Goal: Task Accomplishment & Management: Manage account settings

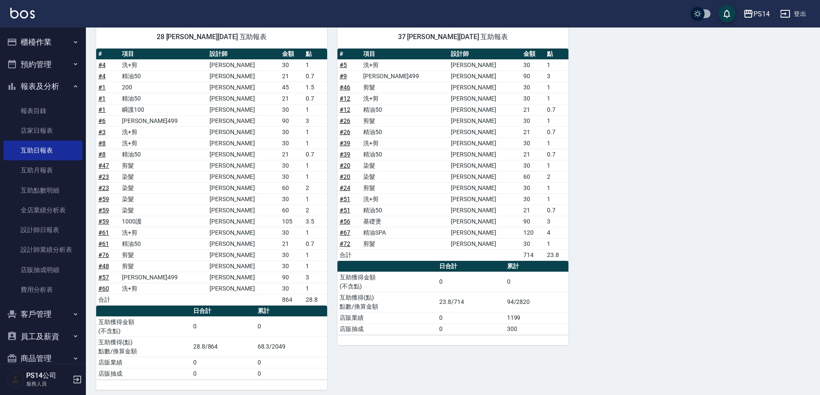
scroll to position [687, 0]
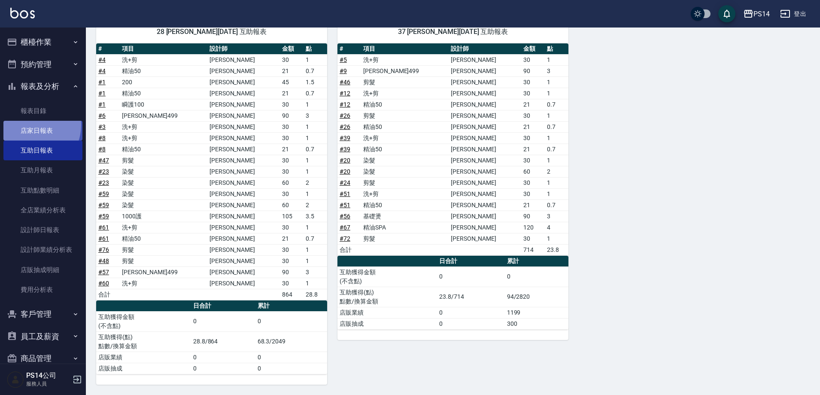
click at [31, 125] on link "店家日報表" at bounding box center [42, 131] width 79 height 20
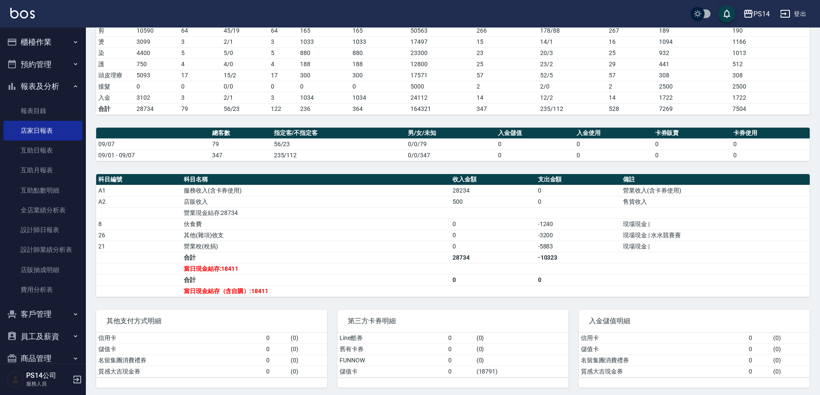
scroll to position [151, 0]
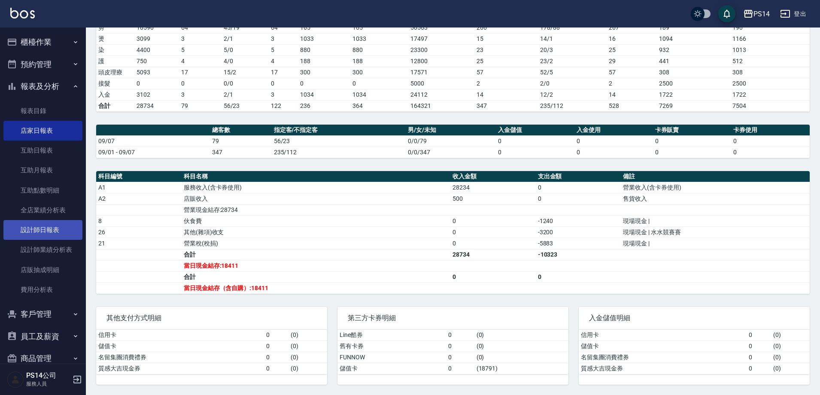
click at [43, 228] on link "設計師日報表" at bounding box center [42, 230] width 79 height 20
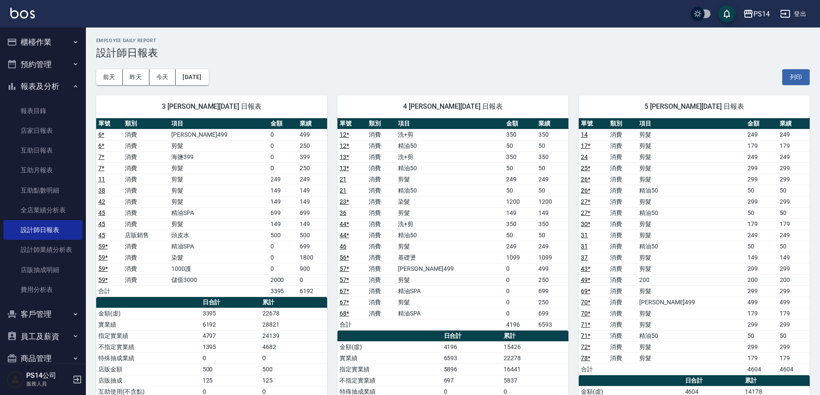
click at [44, 38] on button "櫃檯作業" at bounding box center [42, 42] width 79 height 22
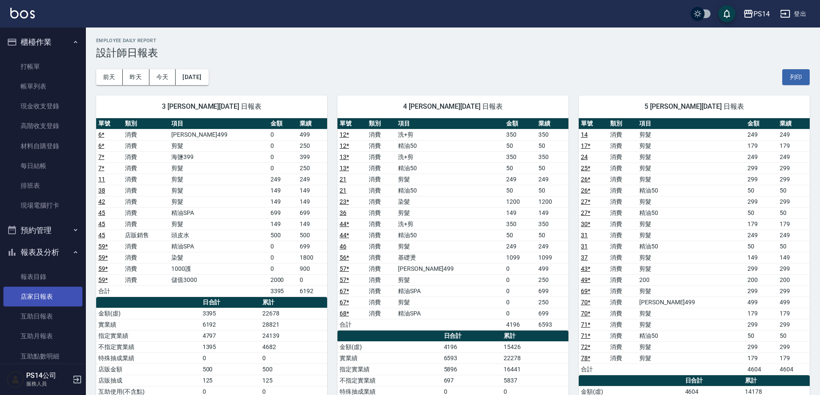
click at [43, 295] on link "店家日報表" at bounding box center [42, 296] width 79 height 20
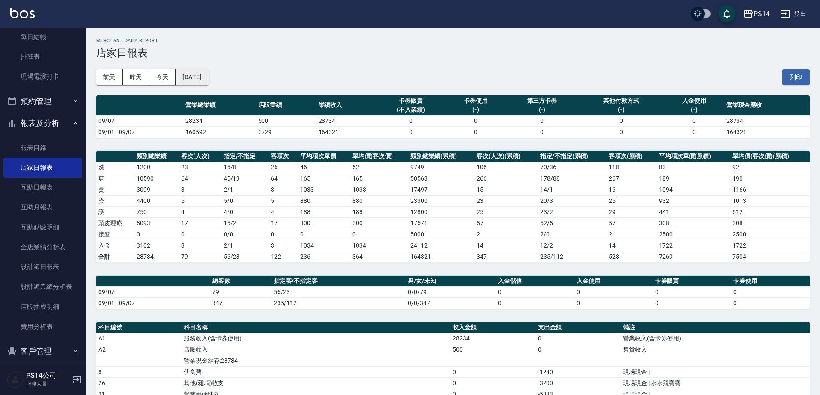
click at [208, 80] on button "[DATE]" at bounding box center [192, 77] width 33 height 16
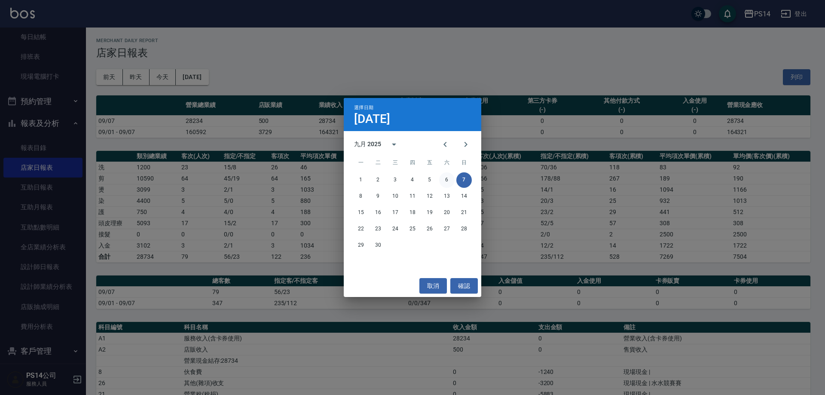
click at [450, 176] on button "6" at bounding box center [446, 179] width 15 height 15
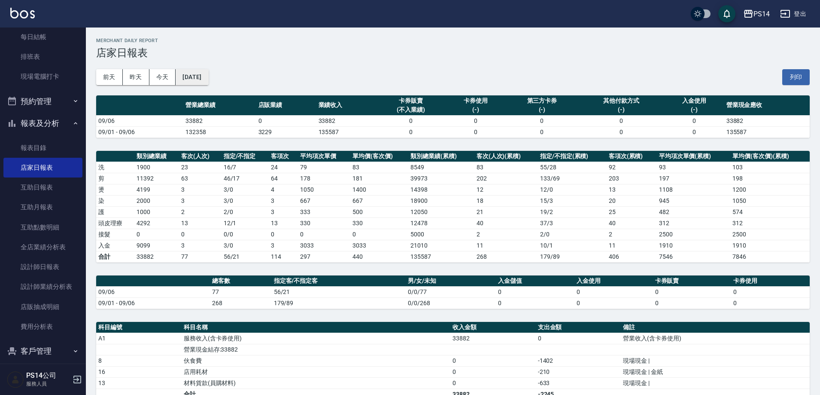
click at [206, 79] on button "[DATE]" at bounding box center [192, 77] width 33 height 16
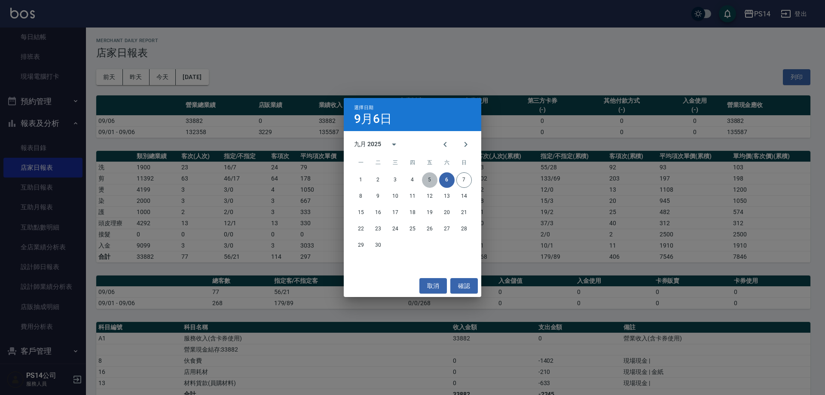
click at [427, 178] on button "5" at bounding box center [429, 179] width 15 height 15
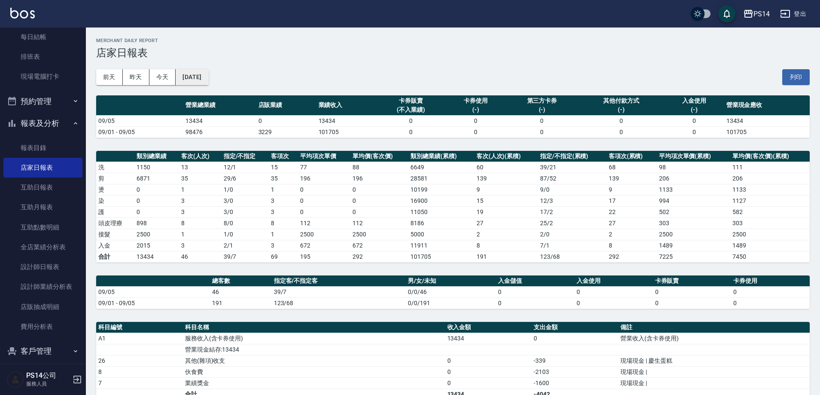
click at [193, 81] on button "[DATE]" at bounding box center [192, 77] width 33 height 16
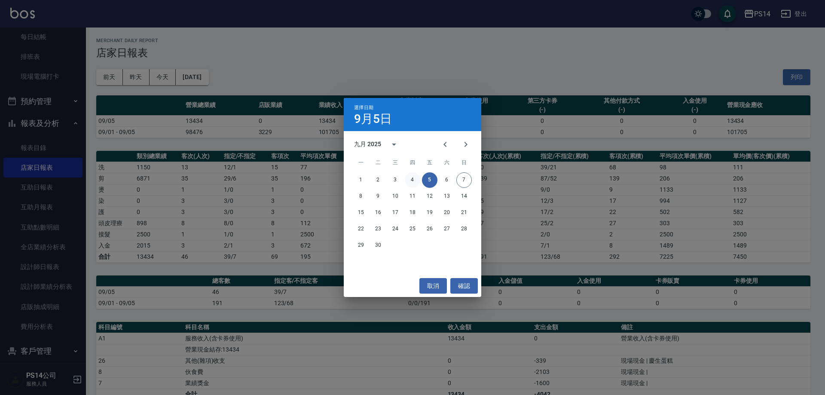
click at [410, 178] on button "4" at bounding box center [412, 179] width 15 height 15
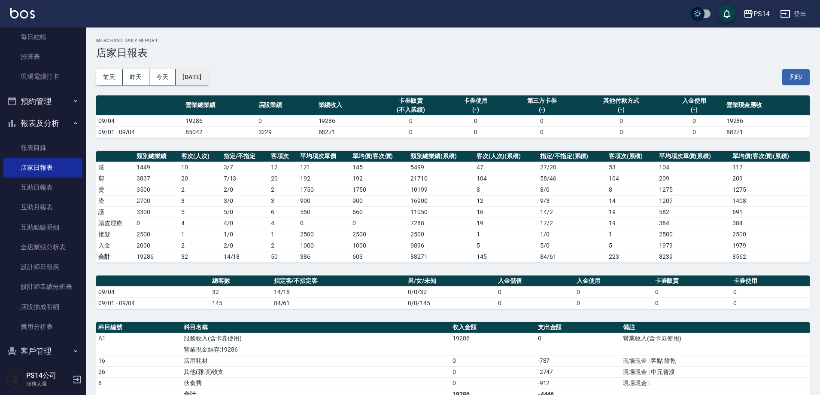
click at [208, 82] on button "[DATE]" at bounding box center [192, 77] width 33 height 16
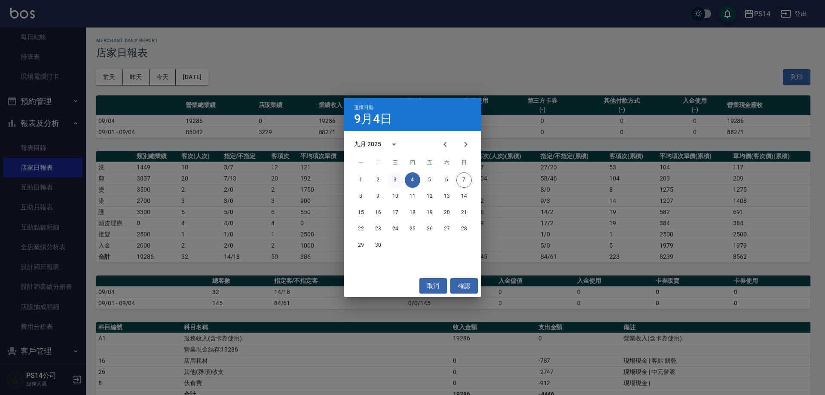
click at [397, 182] on button "3" at bounding box center [394, 179] width 15 height 15
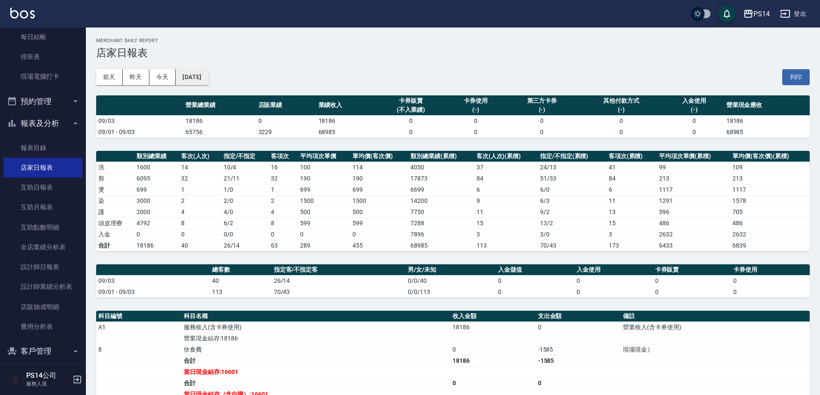
click at [190, 78] on button "[DATE]" at bounding box center [192, 77] width 33 height 16
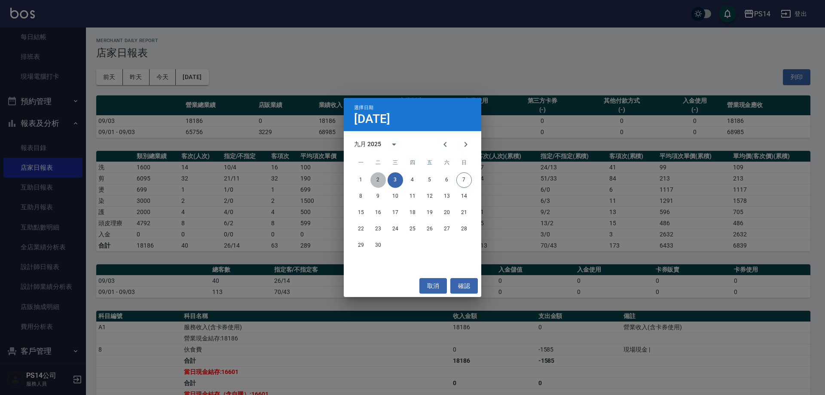
click at [381, 180] on button "2" at bounding box center [377, 179] width 15 height 15
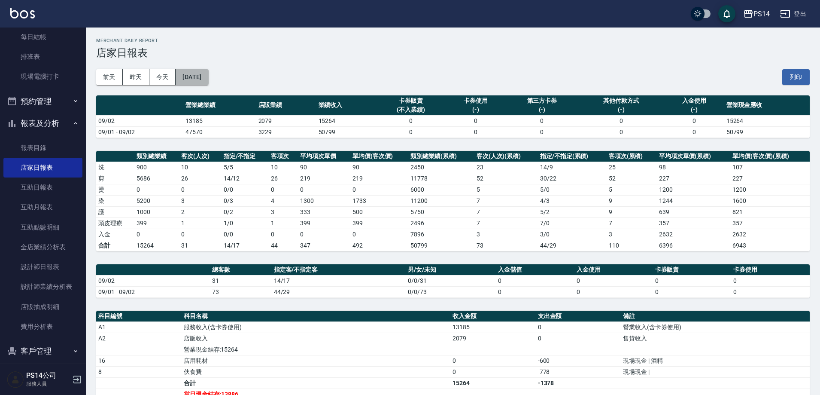
click at [208, 81] on button "[DATE]" at bounding box center [192, 77] width 33 height 16
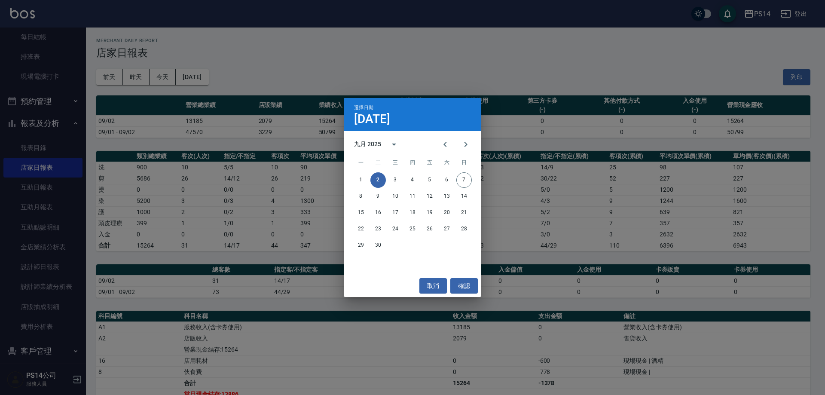
click at [349, 183] on div "1 2 3 4 5 6 7" at bounding box center [412, 179] width 137 height 15
click at [359, 180] on button "1" at bounding box center [360, 179] width 15 height 15
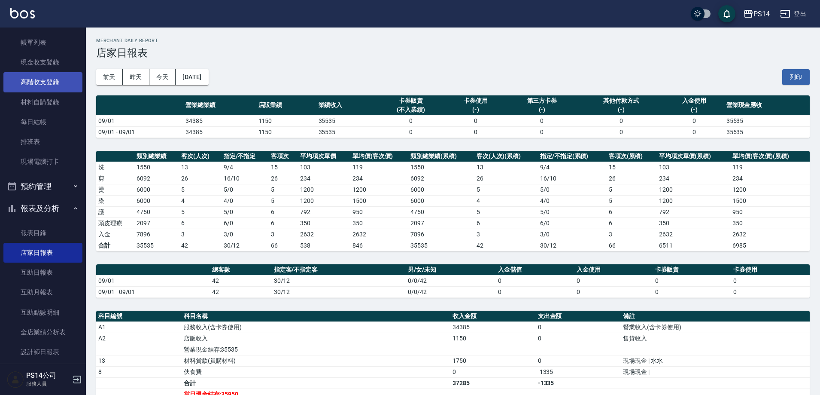
scroll to position [43, 0]
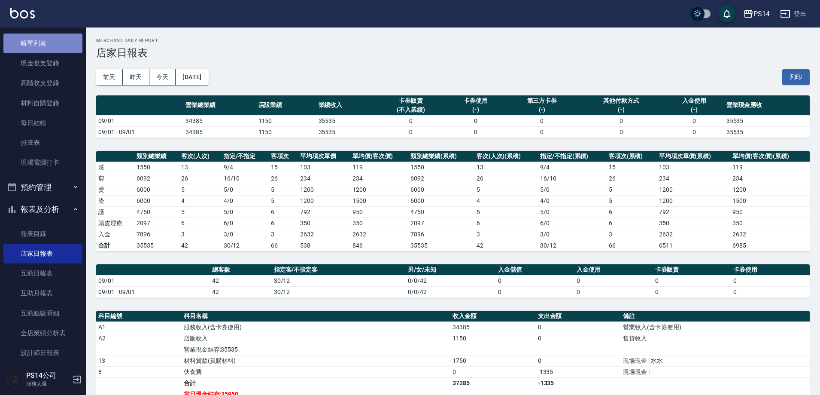
click at [49, 48] on link "帳單列表" at bounding box center [42, 44] width 79 height 20
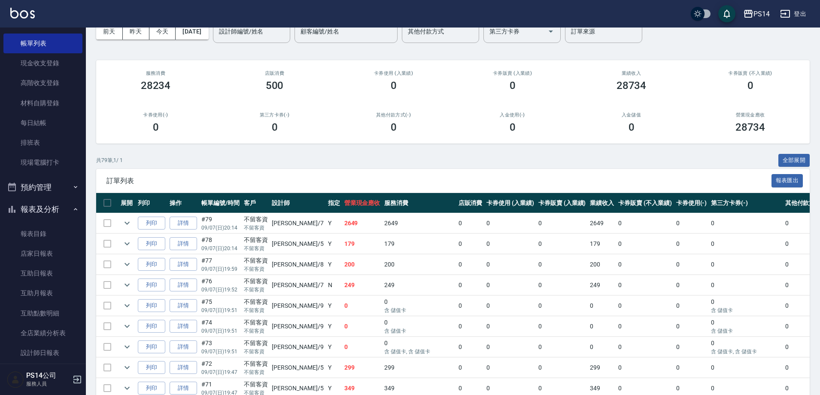
scroll to position [43, 0]
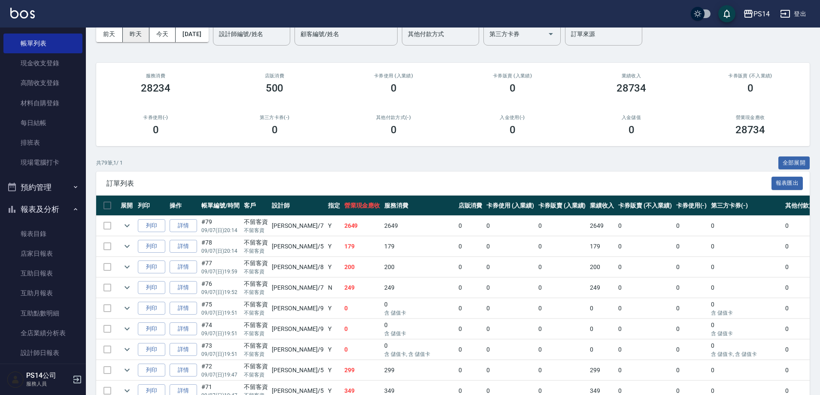
click at [138, 37] on button "昨天" at bounding box center [136, 34] width 27 height 16
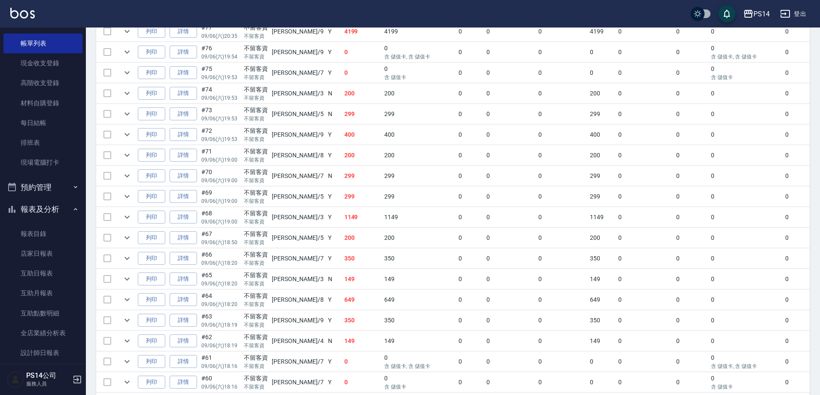
scroll to position [515, 0]
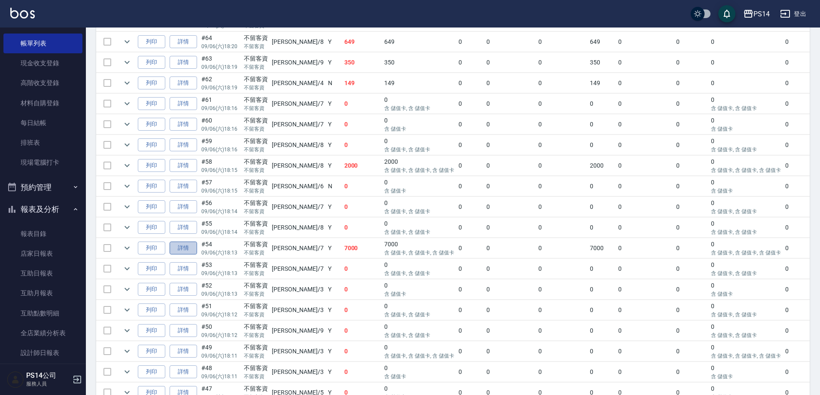
click at [181, 247] on link "詳情" at bounding box center [183, 247] width 27 height 13
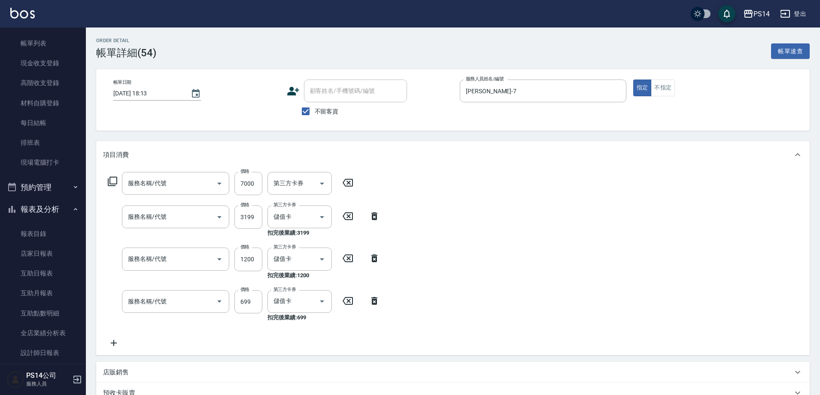
type input "[DATE] 18:13"
checkbox input "true"
type input "[PERSON_NAME]-7"
type input "儲值3000(901)"
type input "OVC燙髮(203)"
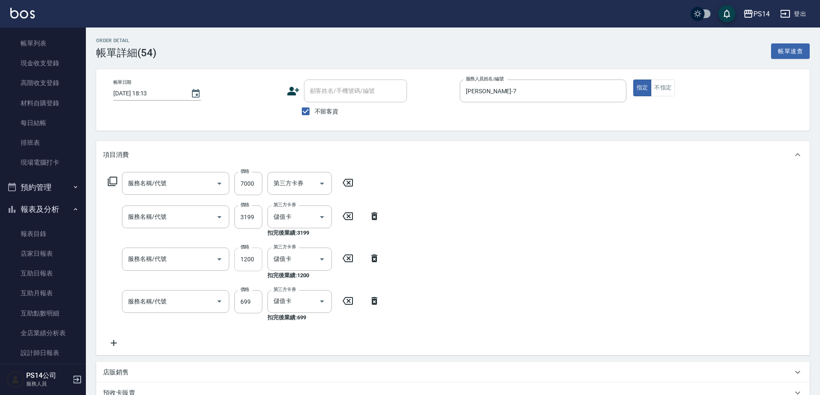
type input "染髮(501)"
type input "精油SPA(0699)"
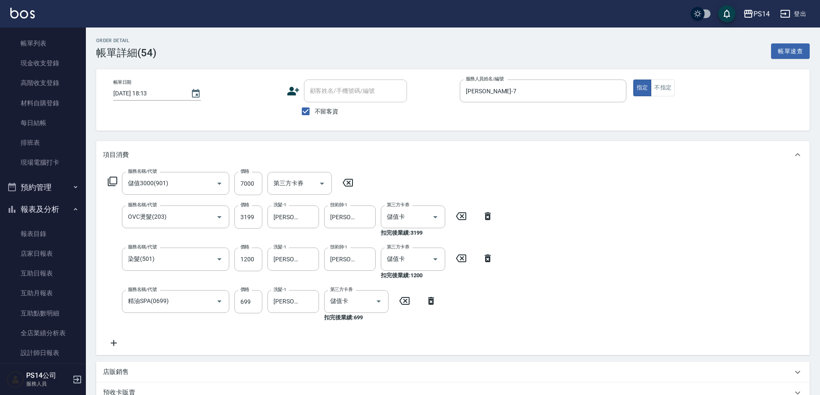
click at [353, 187] on icon at bounding box center [347, 182] width 21 height 10
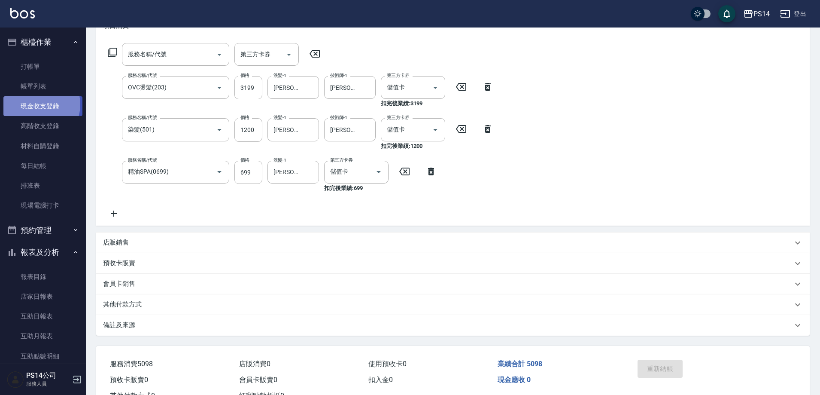
click at [35, 104] on link "現金收支登錄" at bounding box center [42, 106] width 79 height 20
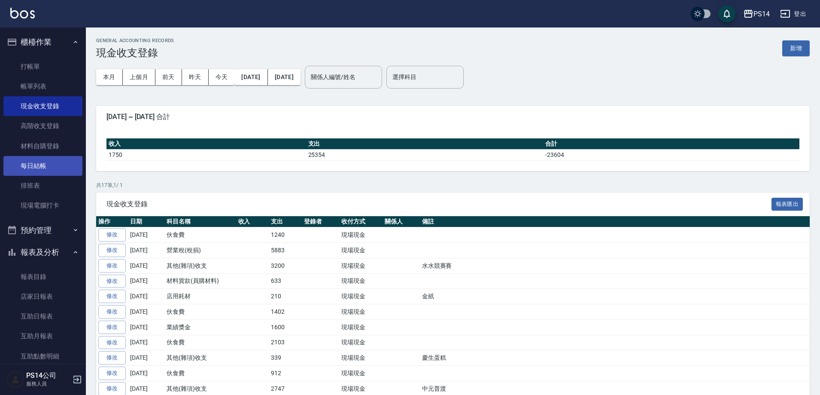
click at [43, 170] on link "每日結帳" at bounding box center [42, 166] width 79 height 20
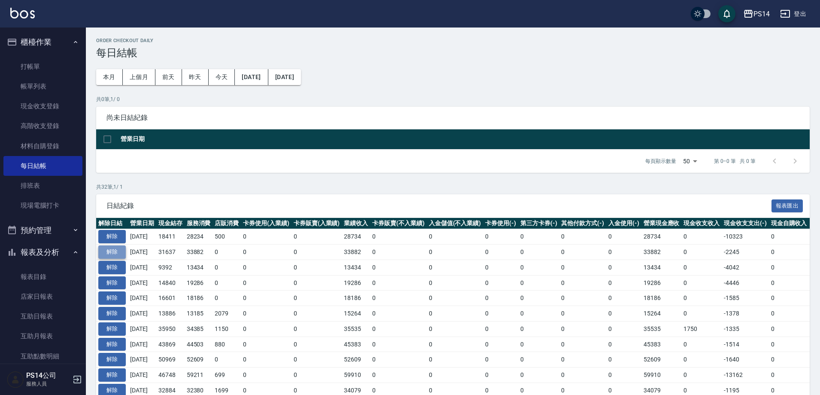
click at [105, 252] on button "解除" at bounding box center [111, 251] width 27 height 13
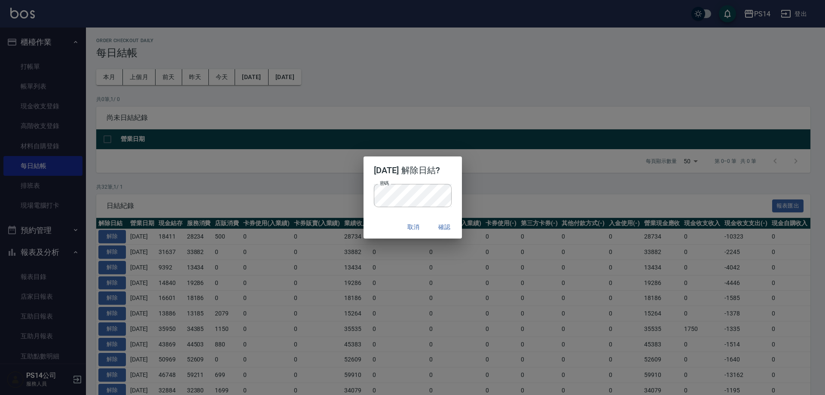
click at [385, 226] on div "取消 確認" at bounding box center [412, 227] width 98 height 23
click at [448, 229] on button "確認" at bounding box center [444, 227] width 27 height 16
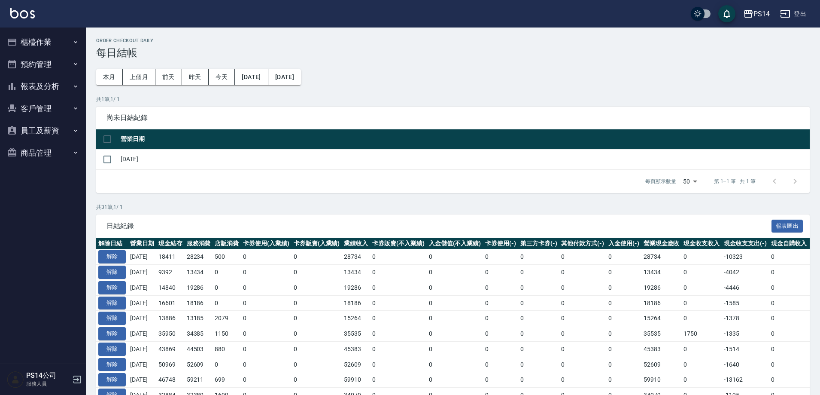
drag, startPoint x: 41, startPoint y: 40, endPoint x: 50, endPoint y: 82, distance: 43.5
click at [42, 40] on button "櫃檯作業" at bounding box center [42, 42] width 79 height 22
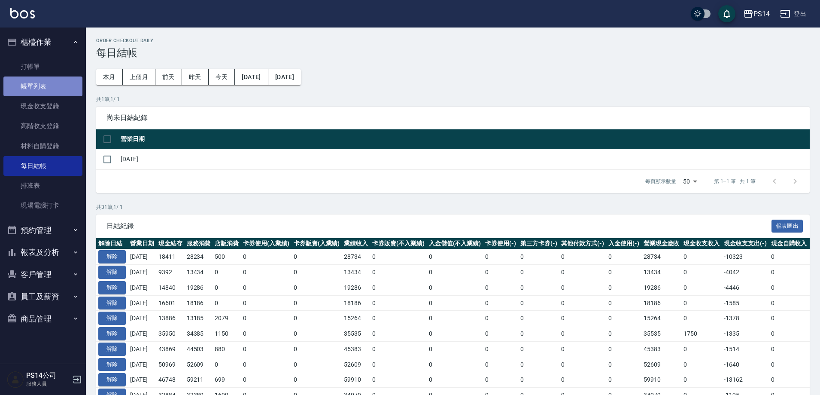
click at [50, 87] on link "帳單列表" at bounding box center [42, 86] width 79 height 20
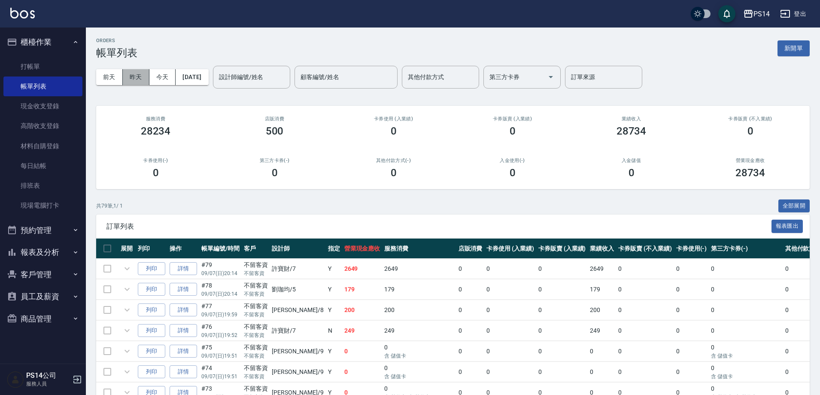
click at [137, 79] on button "昨天" at bounding box center [136, 77] width 27 height 16
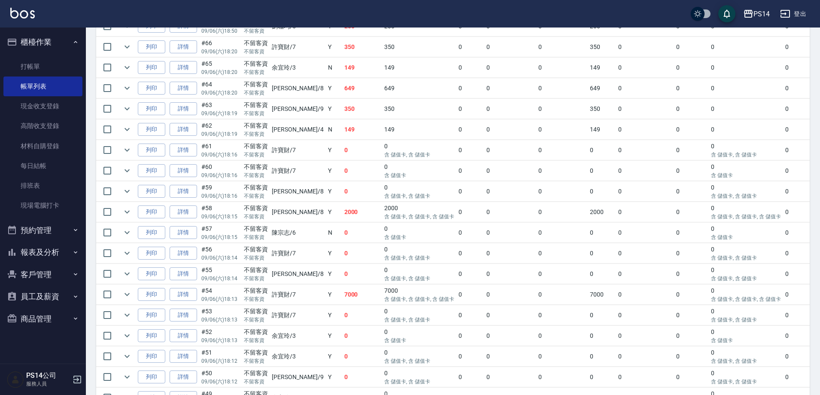
scroll to position [472, 0]
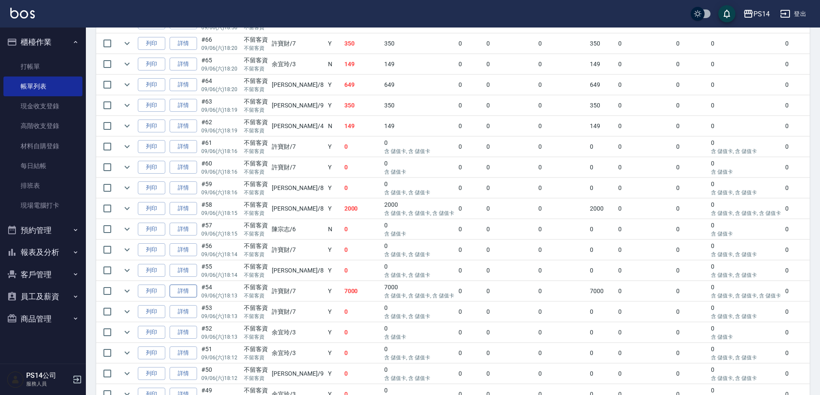
click at [175, 286] on link "詳情" at bounding box center [183, 290] width 27 height 13
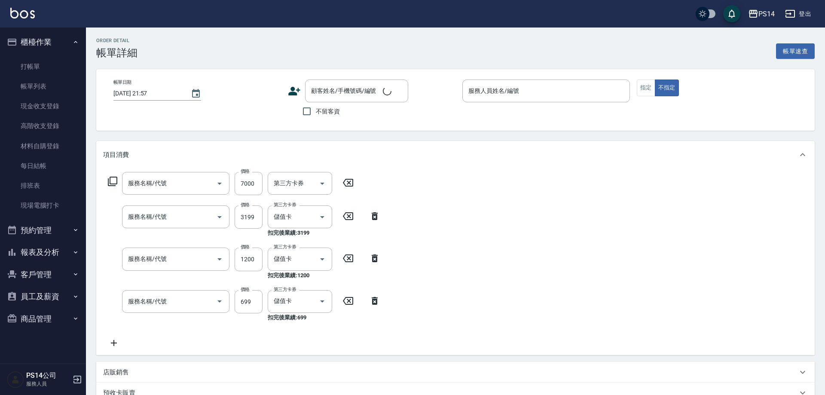
type input "[DATE] 18:13"
checkbox input "true"
type input "[PERSON_NAME]-7"
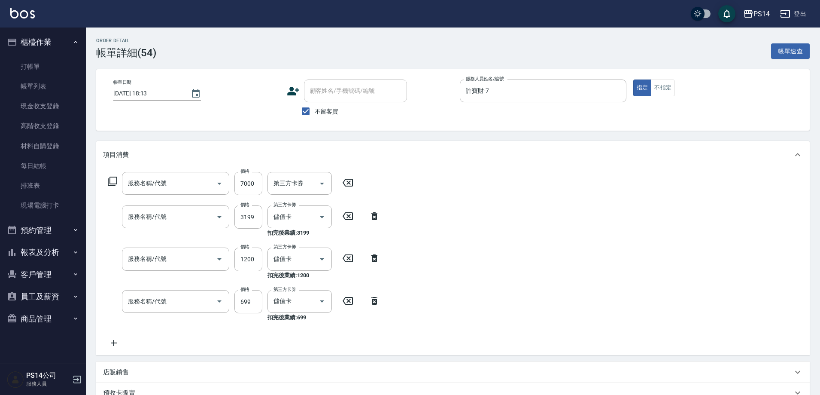
type input "儲值3000(901)"
type input "OVC燙髮(203)"
type input "染髮(501)"
type input "精油SPA(0699)"
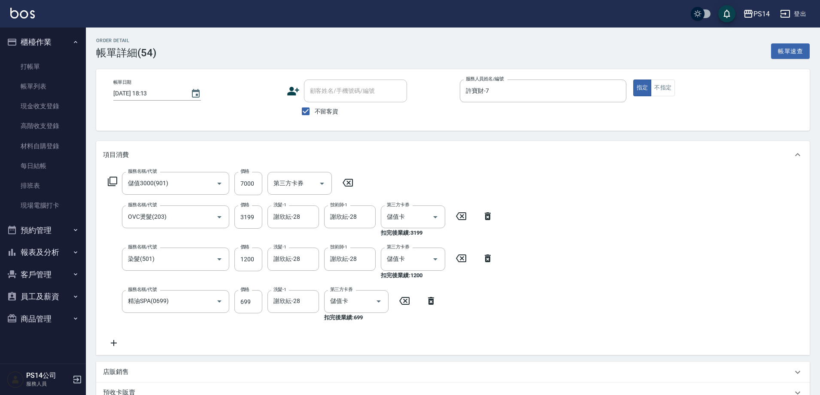
click at [345, 180] on icon at bounding box center [348, 183] width 10 height 8
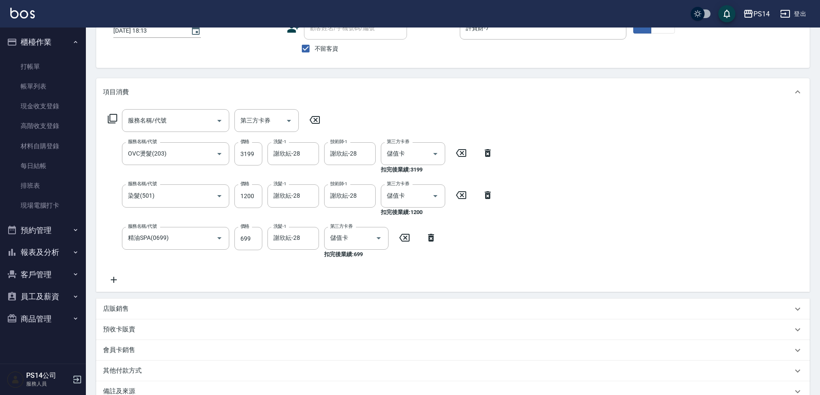
scroll to position [162, 0]
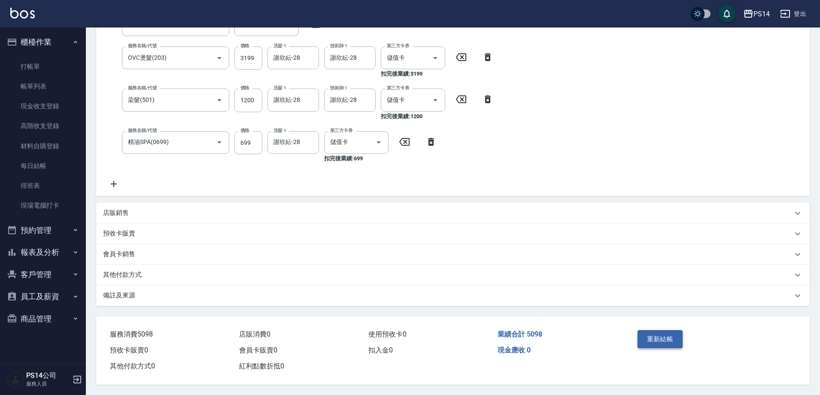
click at [667, 338] on button "重新結帳" at bounding box center [661, 339] width 46 height 18
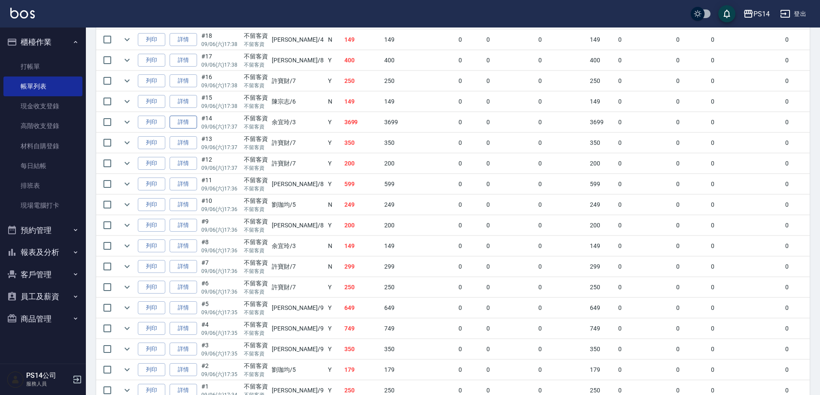
scroll to position [1491, 0]
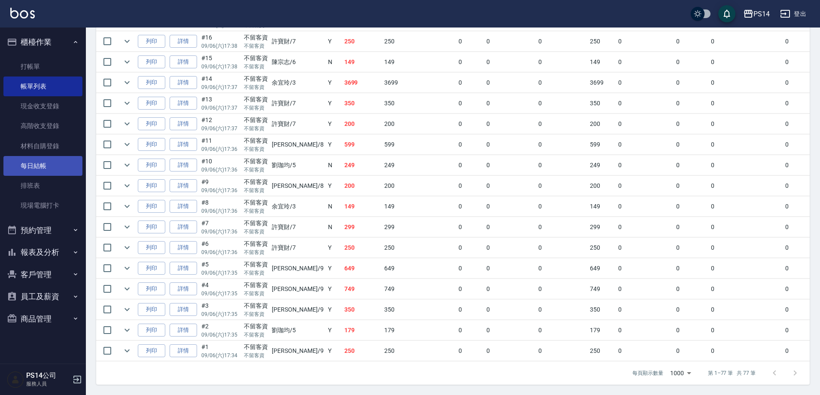
click at [44, 171] on link "每日結帳" at bounding box center [42, 166] width 79 height 20
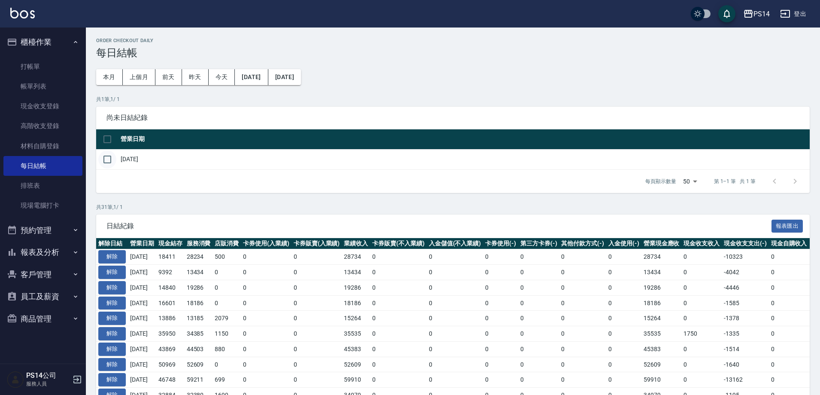
click at [107, 165] on input "checkbox" at bounding box center [107, 159] width 18 height 18
checkbox input "true"
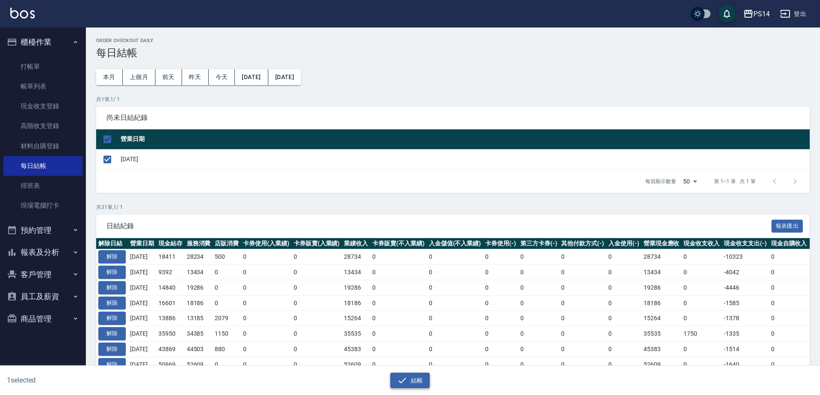
click at [409, 377] on button "結帳" at bounding box center [410, 380] width 40 height 16
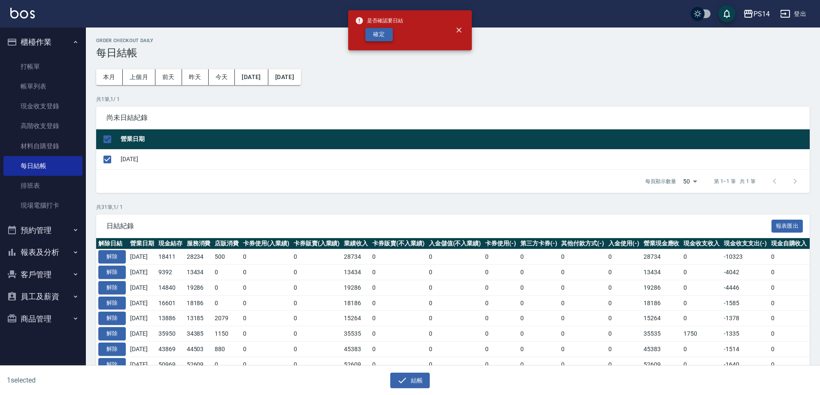
click at [381, 32] on button "確定" at bounding box center [379, 34] width 27 height 13
checkbox input "false"
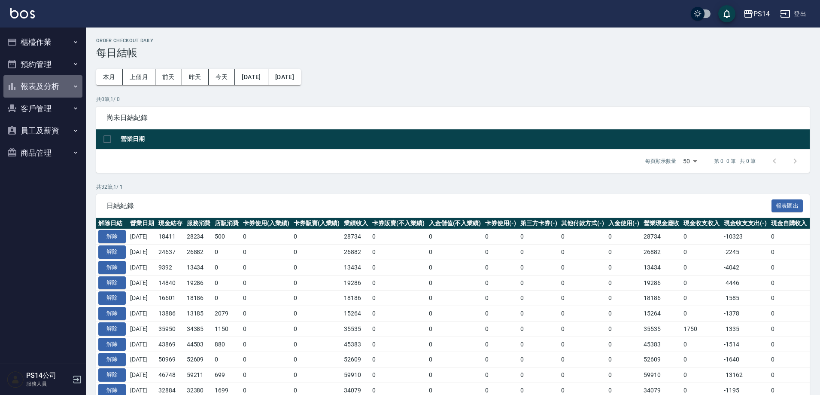
drag, startPoint x: 48, startPoint y: 91, endPoint x: 55, endPoint y: 126, distance: 35.5
click at [49, 91] on button "報表及分析" at bounding box center [42, 86] width 79 height 22
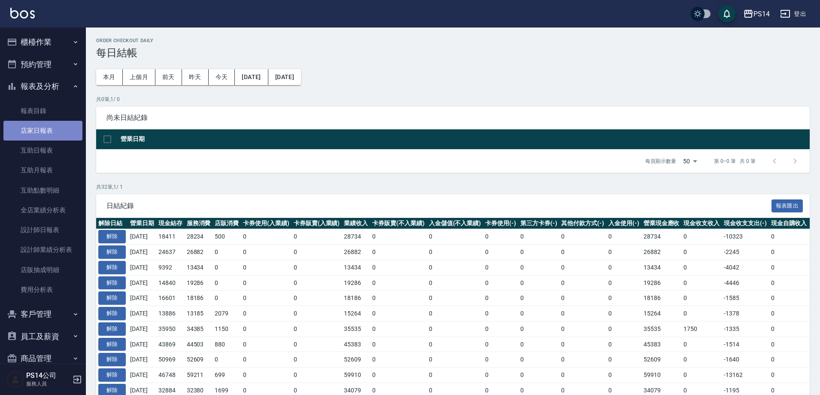
click at [55, 130] on link "店家日報表" at bounding box center [42, 131] width 79 height 20
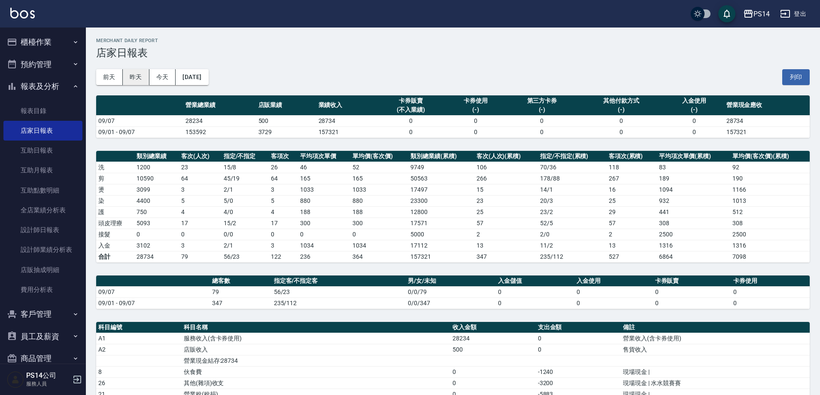
click at [148, 77] on button "昨天" at bounding box center [136, 77] width 27 height 16
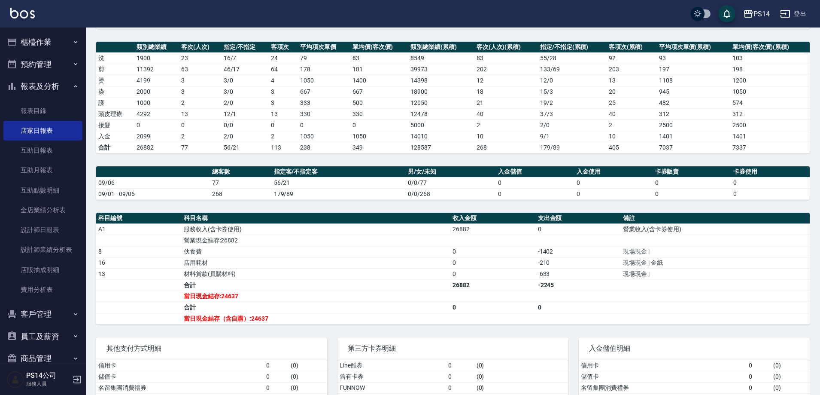
scroll to position [129, 0]
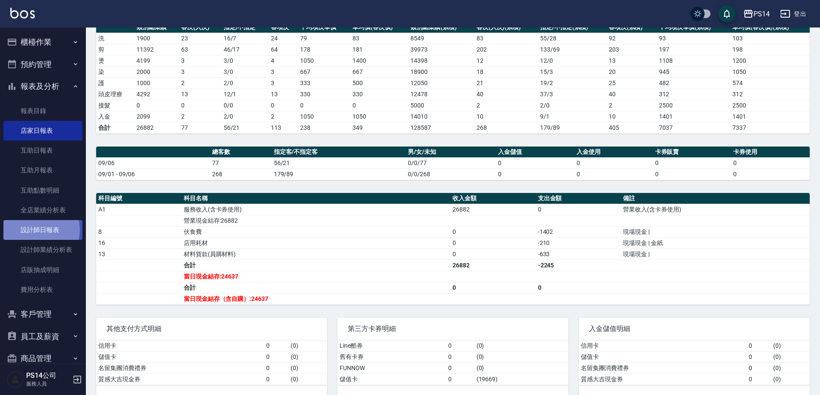
click at [37, 230] on link "設計師日報表" at bounding box center [42, 230] width 79 height 20
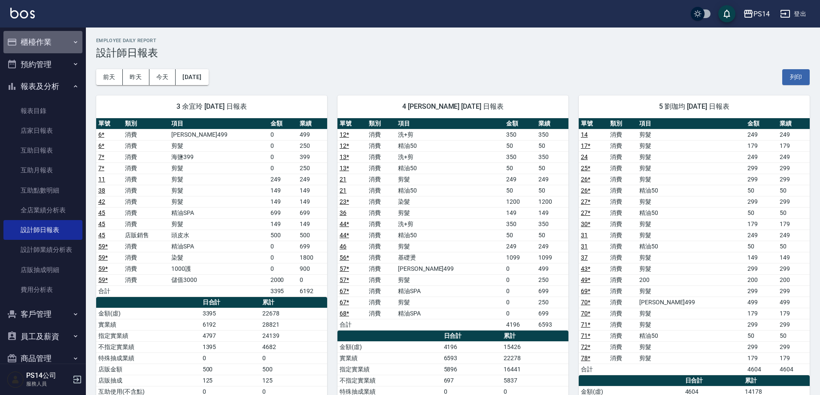
click at [60, 39] on button "櫃檯作業" at bounding box center [42, 42] width 79 height 22
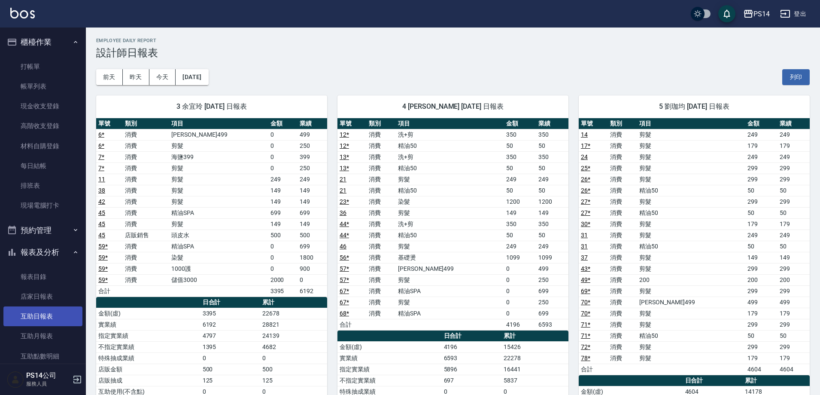
click at [30, 312] on link "互助日報表" at bounding box center [42, 316] width 79 height 20
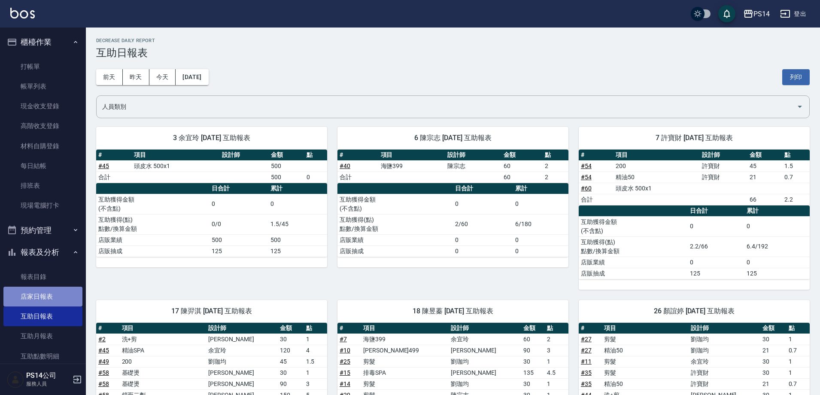
click at [48, 299] on link "店家日報表" at bounding box center [42, 296] width 79 height 20
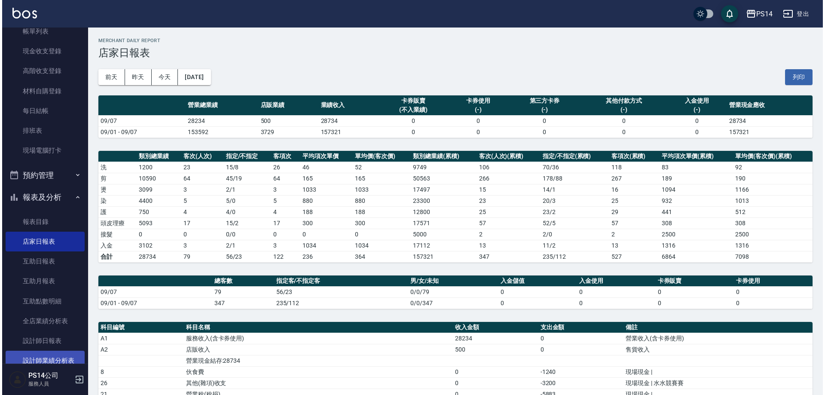
scroll to position [129, 0]
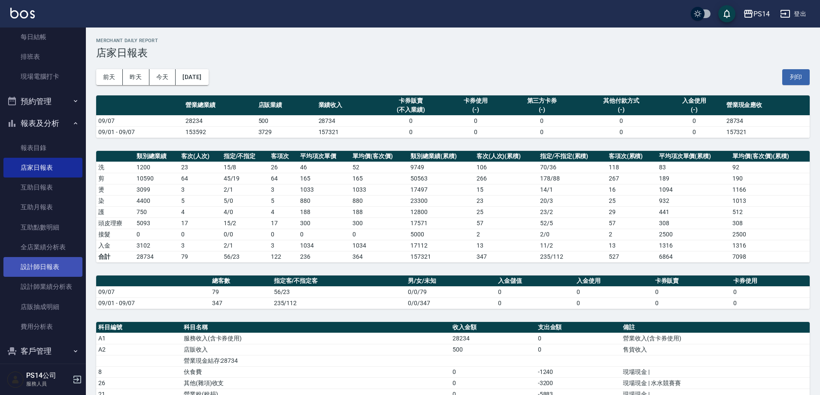
click at [35, 275] on link "設計師日報表" at bounding box center [42, 267] width 79 height 20
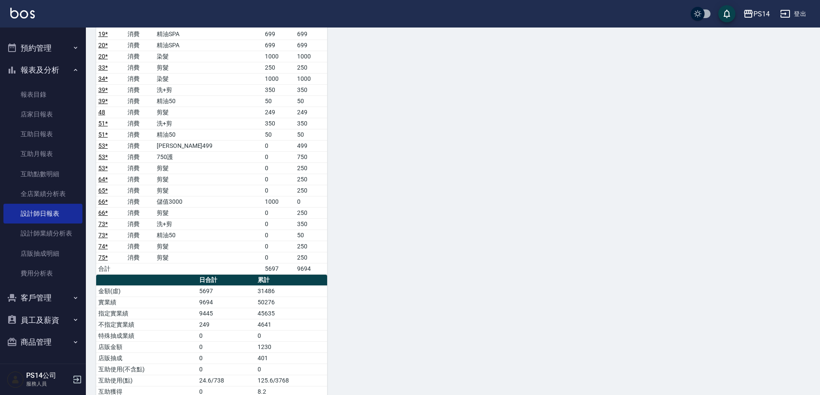
scroll to position [1203, 0]
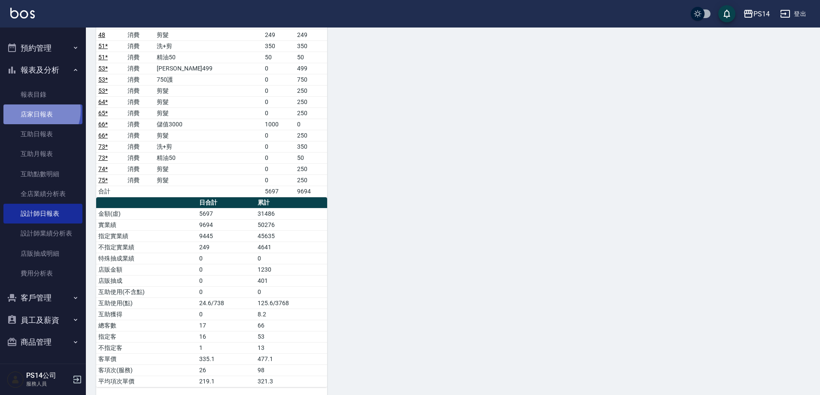
click at [34, 110] on link "店家日報表" at bounding box center [42, 114] width 79 height 20
